Goal: Browse casually

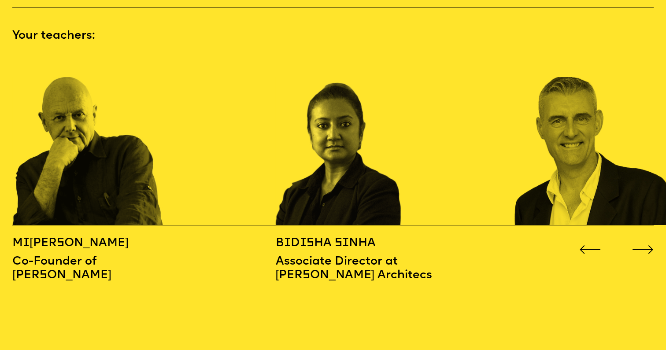
scroll to position [974, 0]
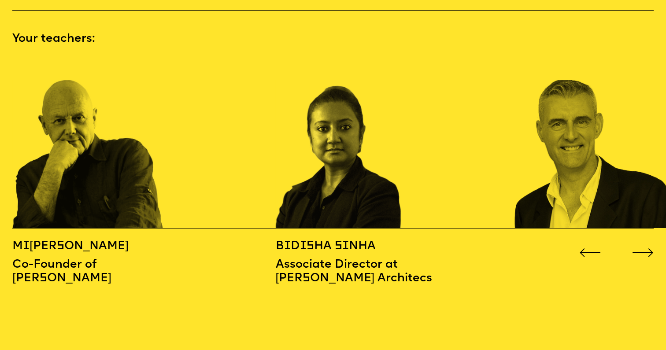
click at [643, 228] on div "M i [PERSON_NAME] Co-Founder of [PERSON_NAME] B [PERSON_NAME] sha S i nha Assoc…" at bounding box center [332, 256] width 641 height 57
click at [643, 245] on button "Go to next slide" at bounding box center [643, 249] width 22 height 9
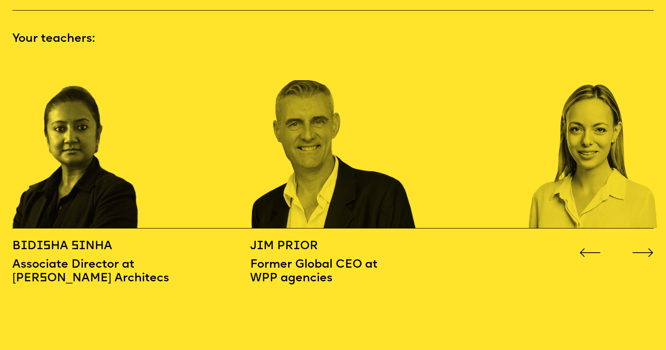
click at [643, 245] on button "Go to next slide" at bounding box center [643, 249] width 22 height 9
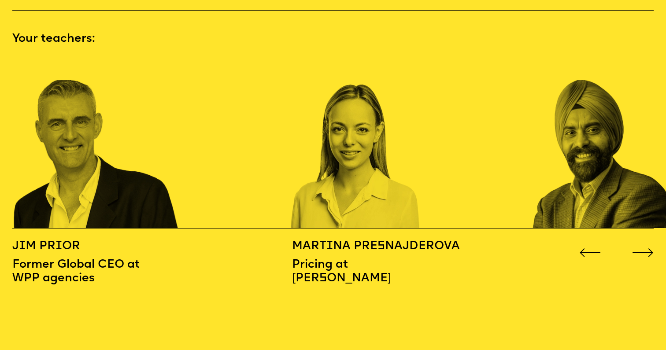
click at [643, 245] on button "Go to next slide" at bounding box center [643, 249] width 22 height 9
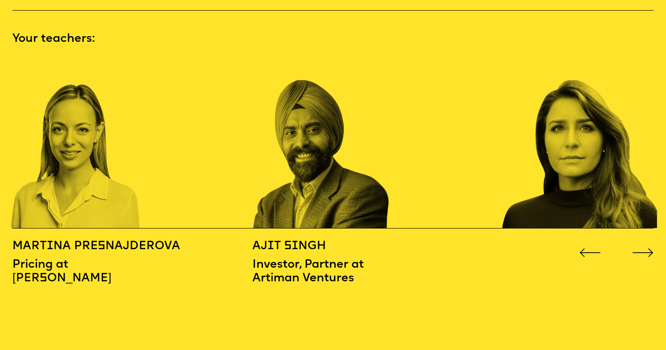
click at [643, 245] on button "Go to next slide" at bounding box center [643, 249] width 22 height 9
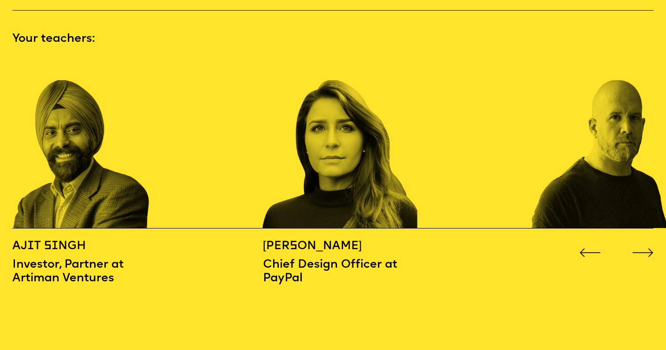
click at [643, 245] on button "Go to next slide" at bounding box center [643, 249] width 22 height 9
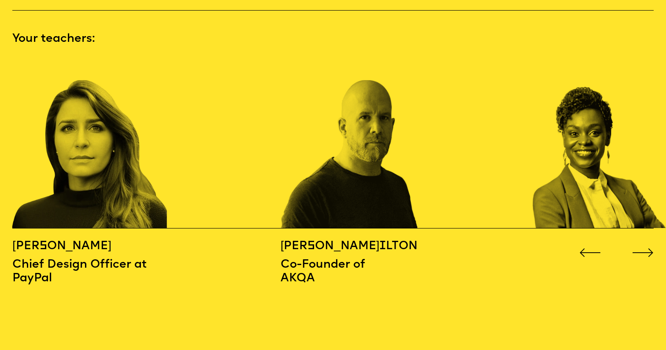
click at [643, 245] on button "Go to next slide" at bounding box center [643, 249] width 22 height 9
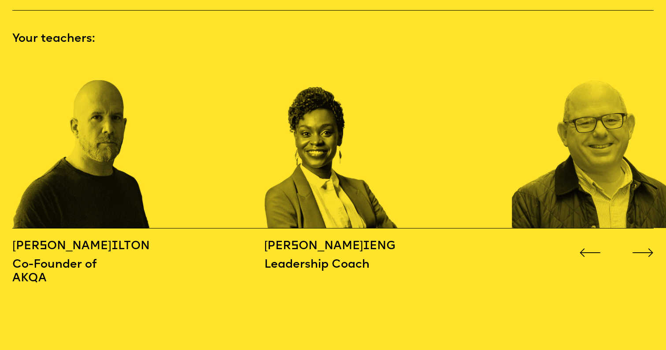
click at [643, 245] on button "Go to next slide" at bounding box center [643, 249] width 22 height 9
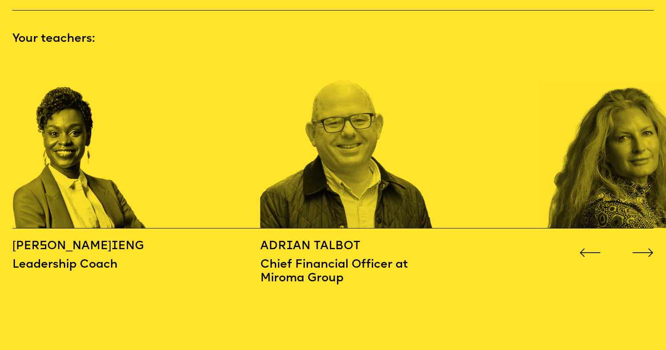
click at [643, 245] on button "Go to next slide" at bounding box center [643, 249] width 22 height 9
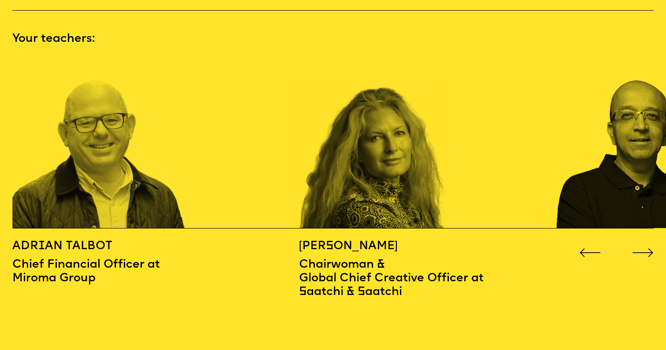
click at [643, 245] on button "Go to next slide" at bounding box center [643, 249] width 22 height 9
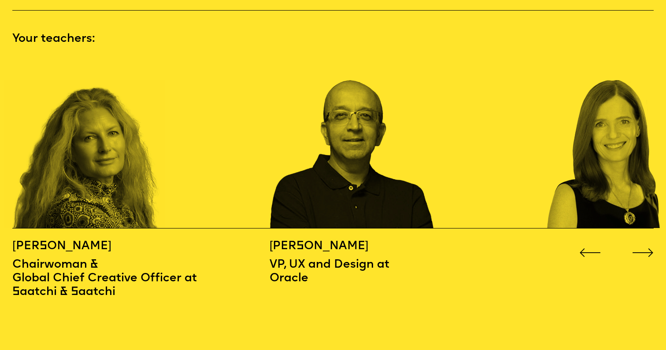
click at [643, 245] on button "Go to next slide" at bounding box center [643, 249] width 22 height 9
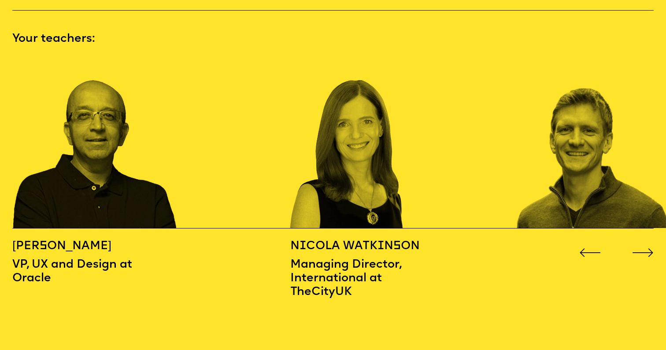
click at [643, 245] on button "Go to next slide" at bounding box center [643, 249] width 22 height 9
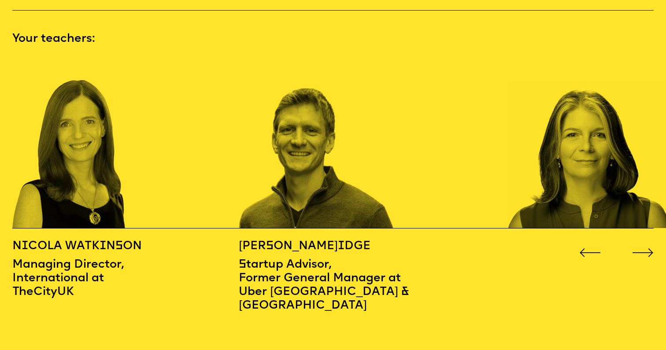
click at [643, 245] on button "Go to next slide" at bounding box center [643, 249] width 22 height 9
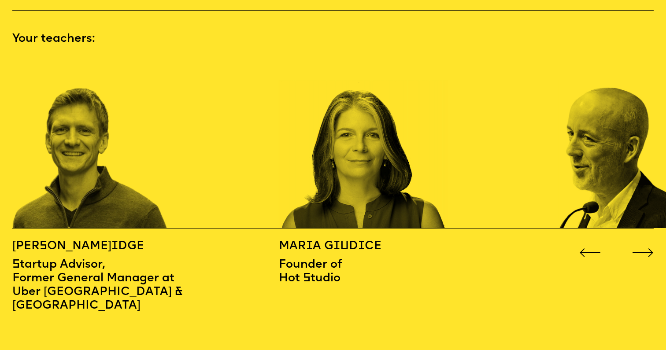
click at [643, 249] on icon "Go to next slide" at bounding box center [643, 253] width 22 height 9
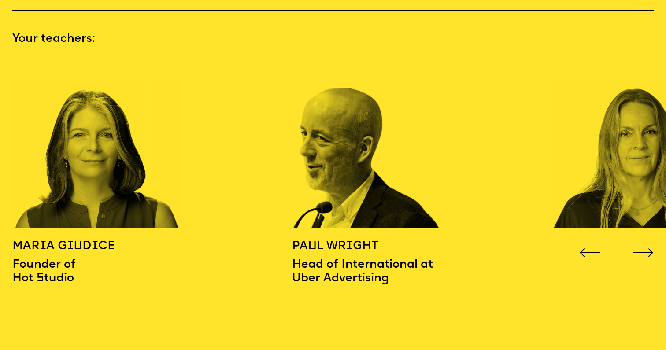
click at [643, 249] on icon "Go to next slide" at bounding box center [643, 253] width 22 height 9
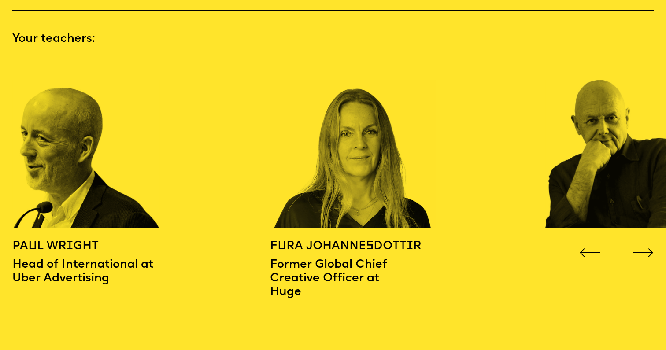
click at [643, 249] on icon "Go to next slide" at bounding box center [643, 253] width 22 height 9
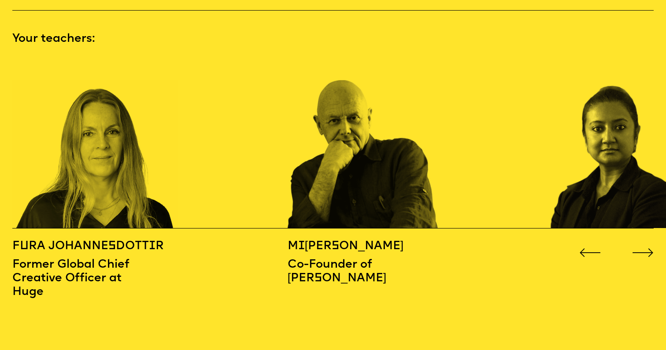
click at [643, 249] on icon "Go to next slide" at bounding box center [643, 253] width 22 height 9
